Goal: Transaction & Acquisition: Purchase product/service

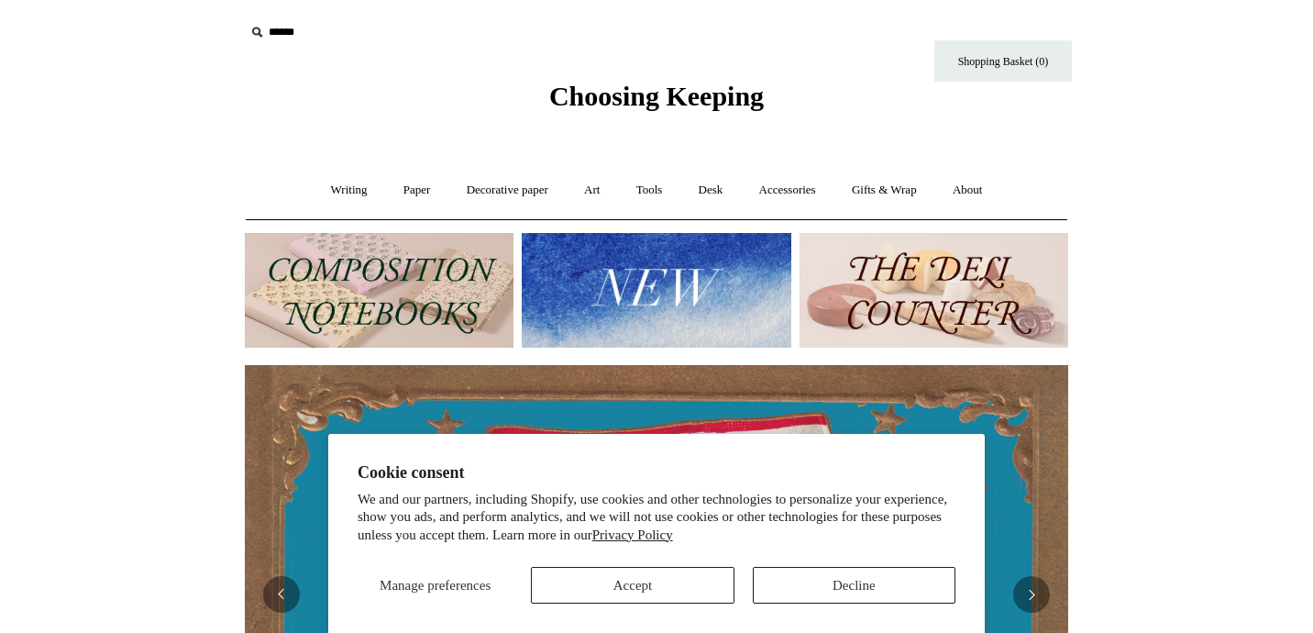
click at [653, 583] on button "Accept" at bounding box center [632, 585] width 203 height 37
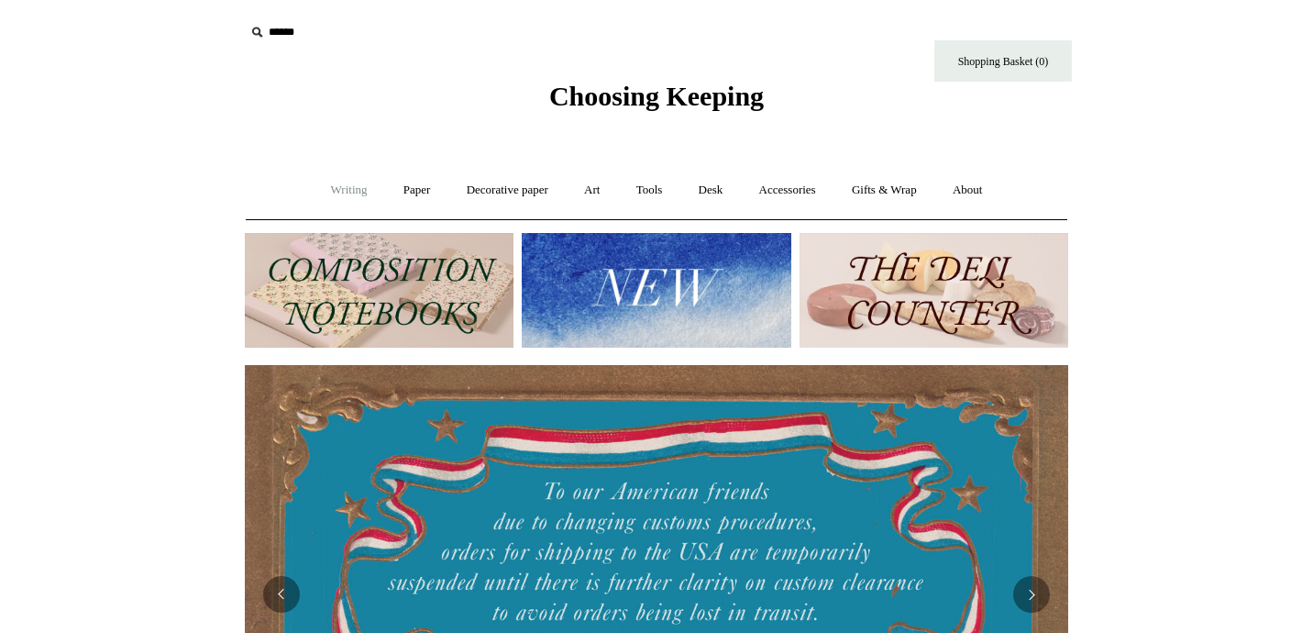
click at [351, 192] on link "Writing +" at bounding box center [350, 190] width 70 height 49
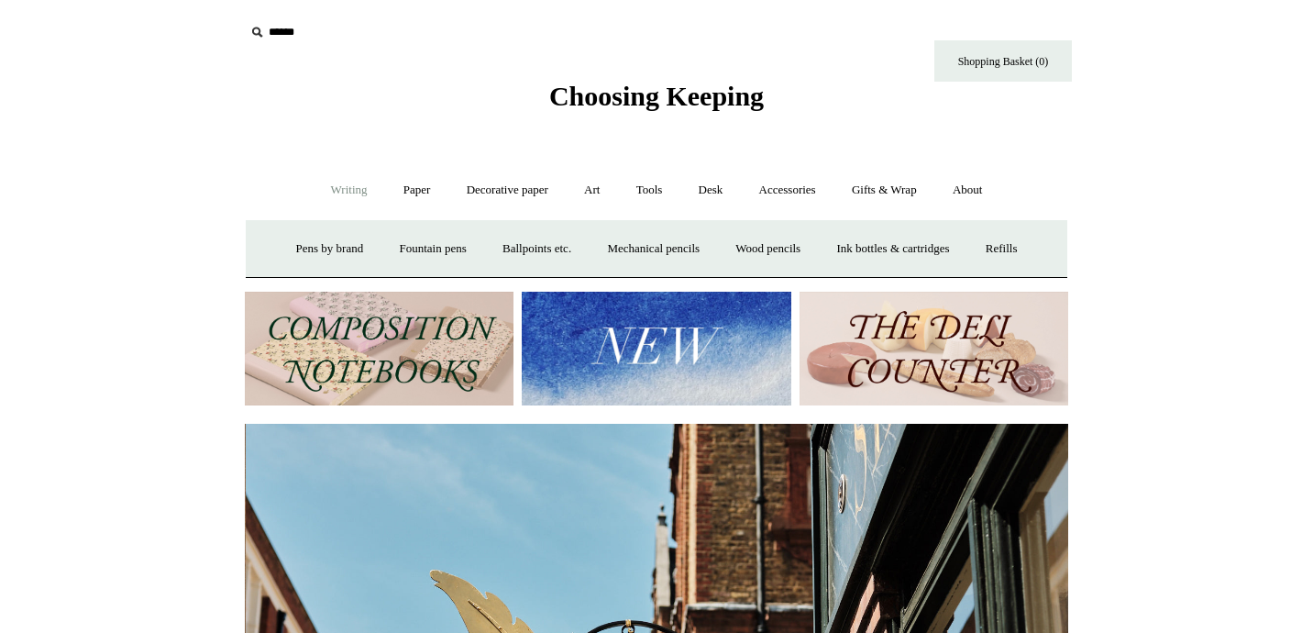
scroll to position [0, 824]
click at [410, 189] on link "Paper +" at bounding box center [417, 190] width 61 height 49
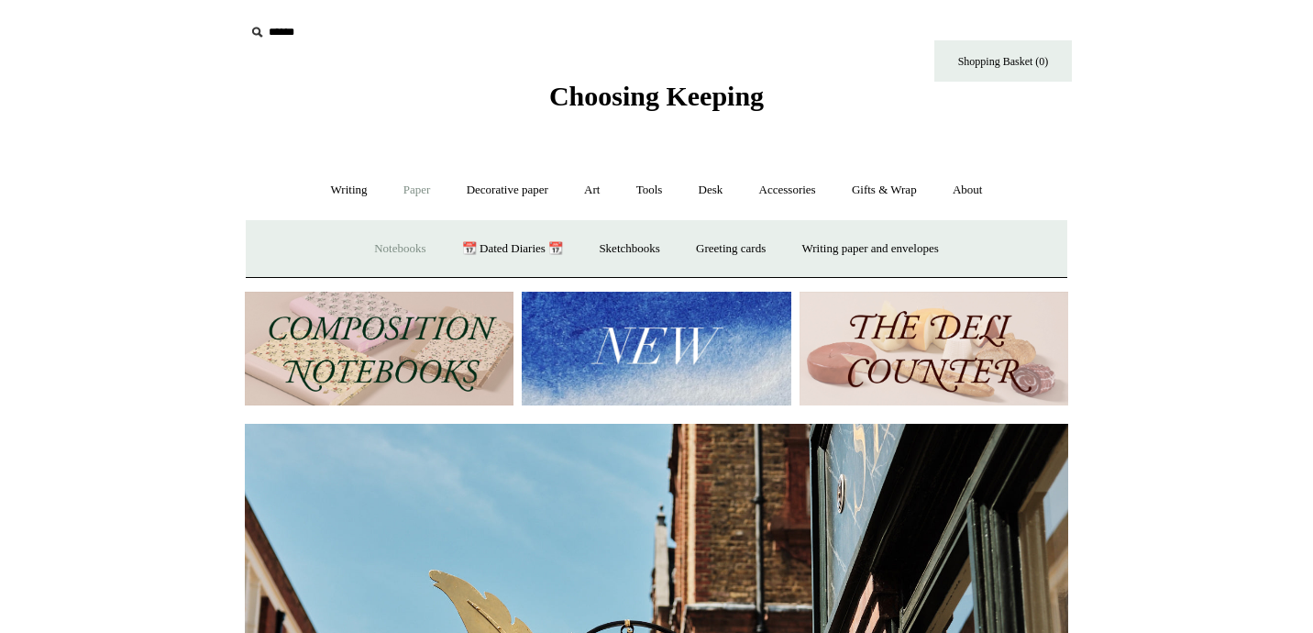
click at [407, 245] on link "Notebooks +" at bounding box center [400, 249] width 84 height 49
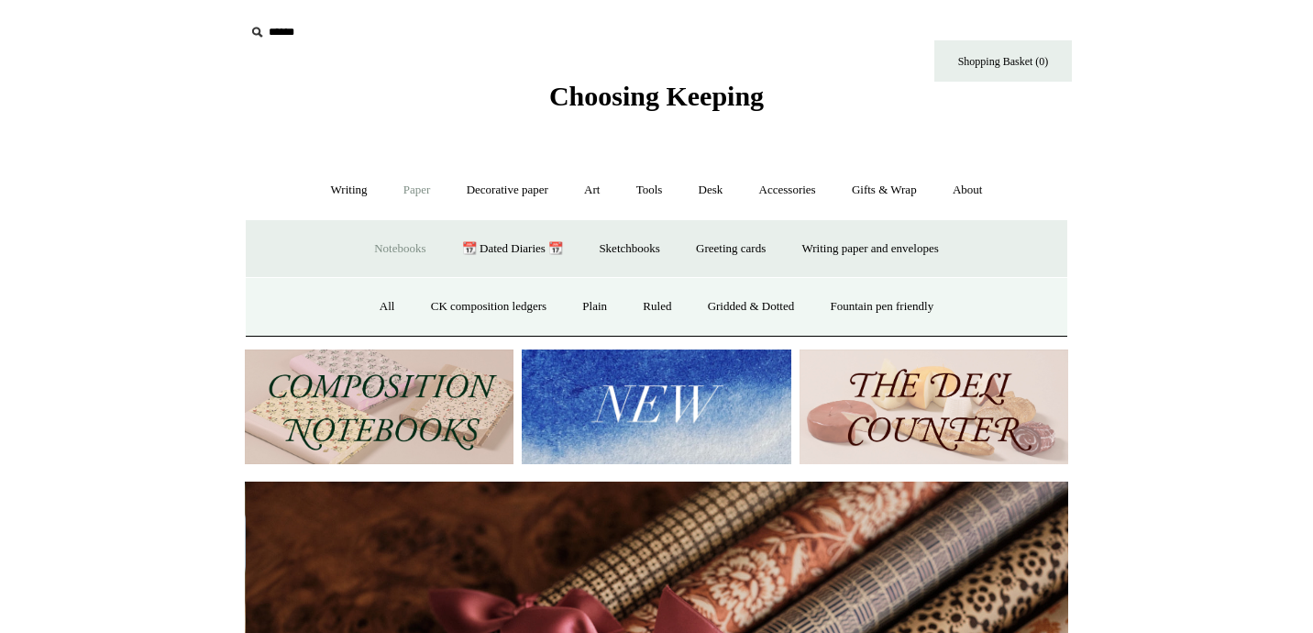
scroll to position [0, 1647]
click at [750, 305] on link "Gridded & Dotted" at bounding box center [752, 306] width 120 height 49
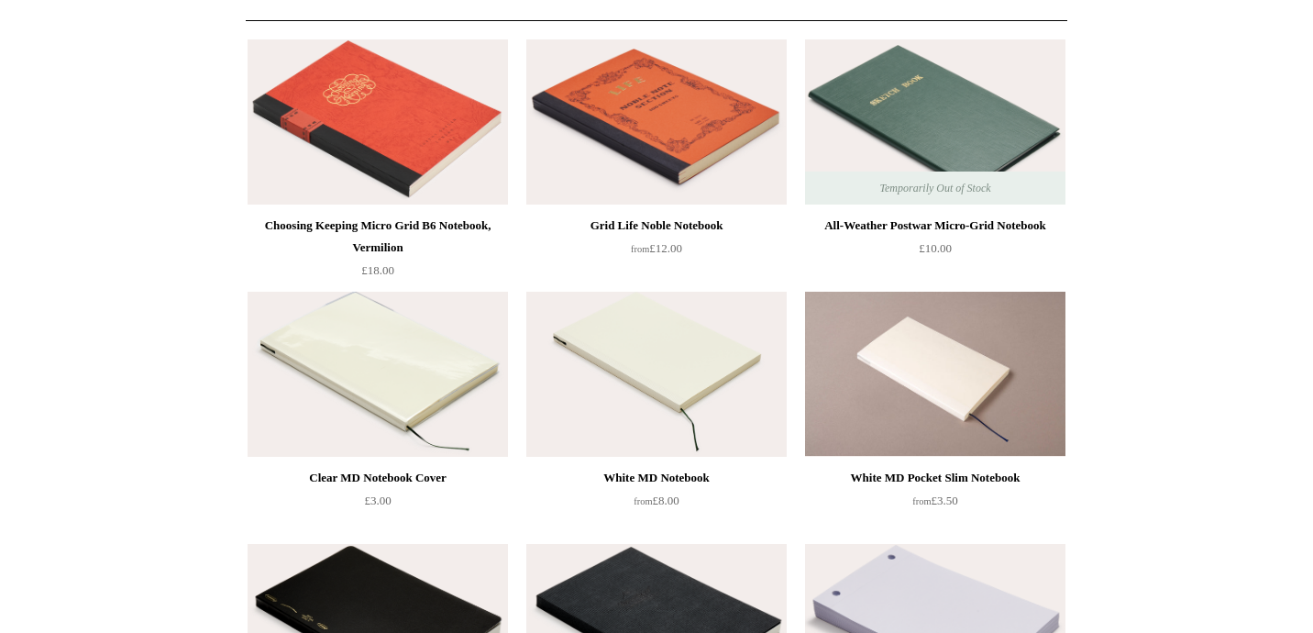
scroll to position [199, 0]
click at [648, 367] on img at bounding box center [656, 374] width 260 height 165
